Goal: Task Accomplishment & Management: Manage account settings

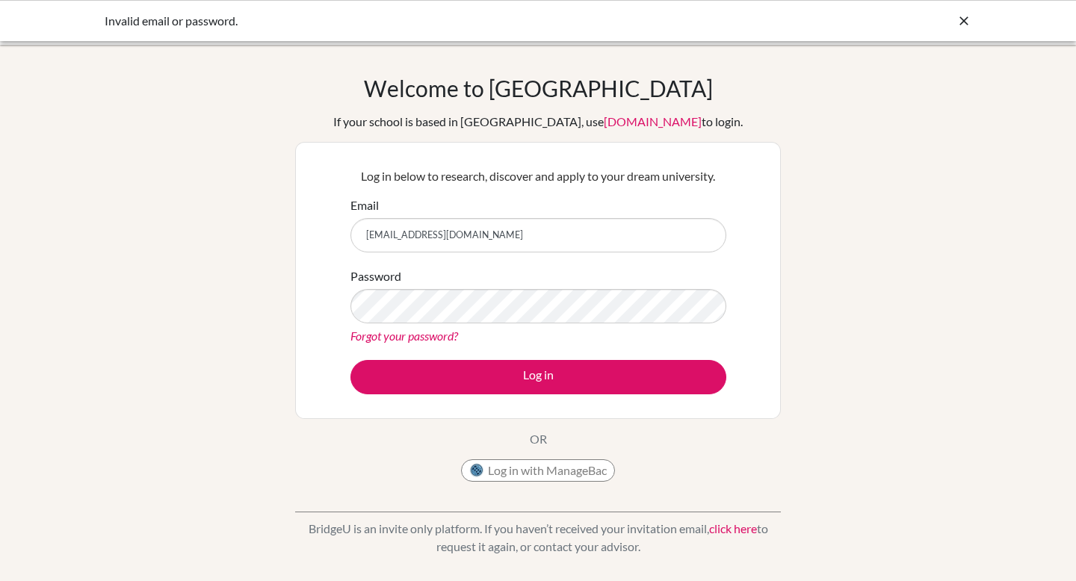
click at [524, 234] on input "[EMAIL_ADDRESS][DOMAIN_NAME]" at bounding box center [539, 235] width 376 height 34
type input "[EMAIL_ADDRESS][DOMAIN_NAME]"
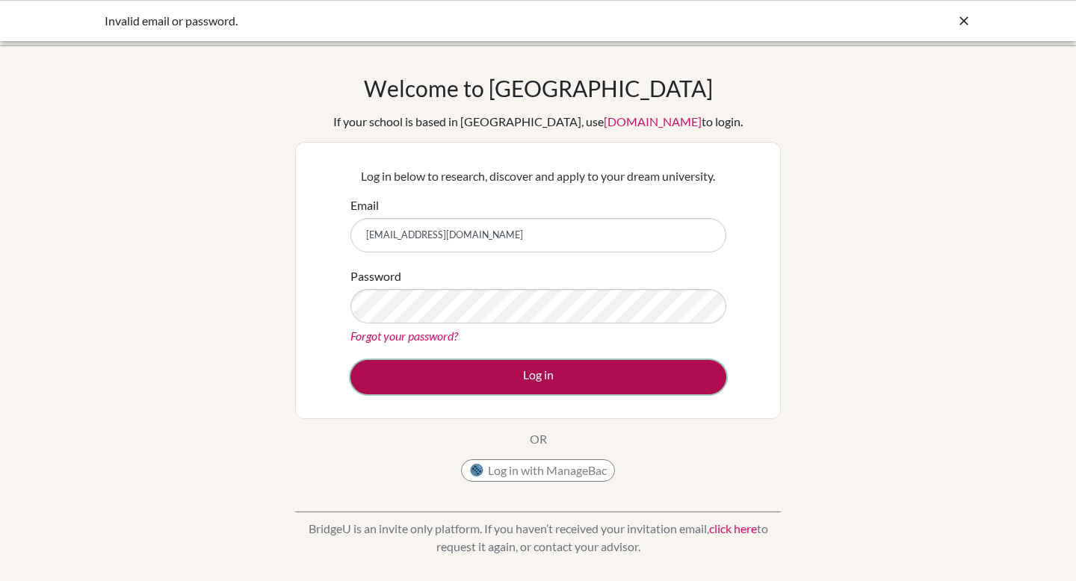
click at [520, 377] on button "Log in" at bounding box center [539, 377] width 376 height 34
